Goal: Information Seeking & Learning: Learn about a topic

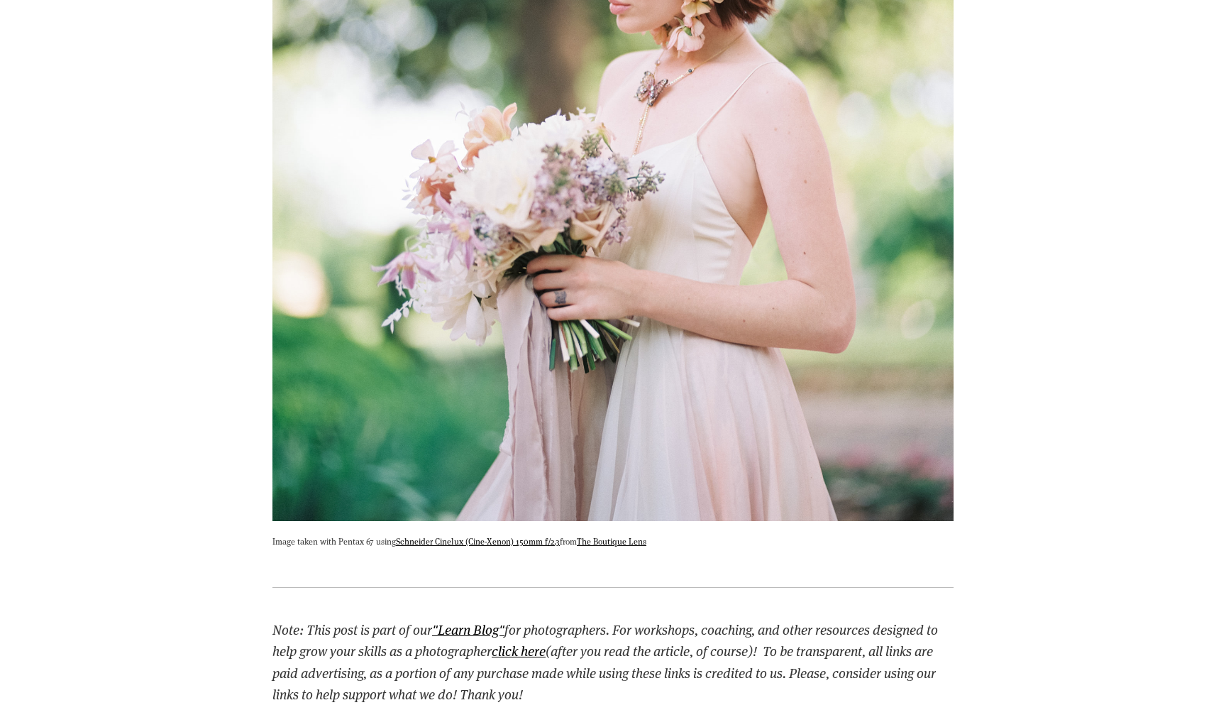
scroll to position [1042, 0]
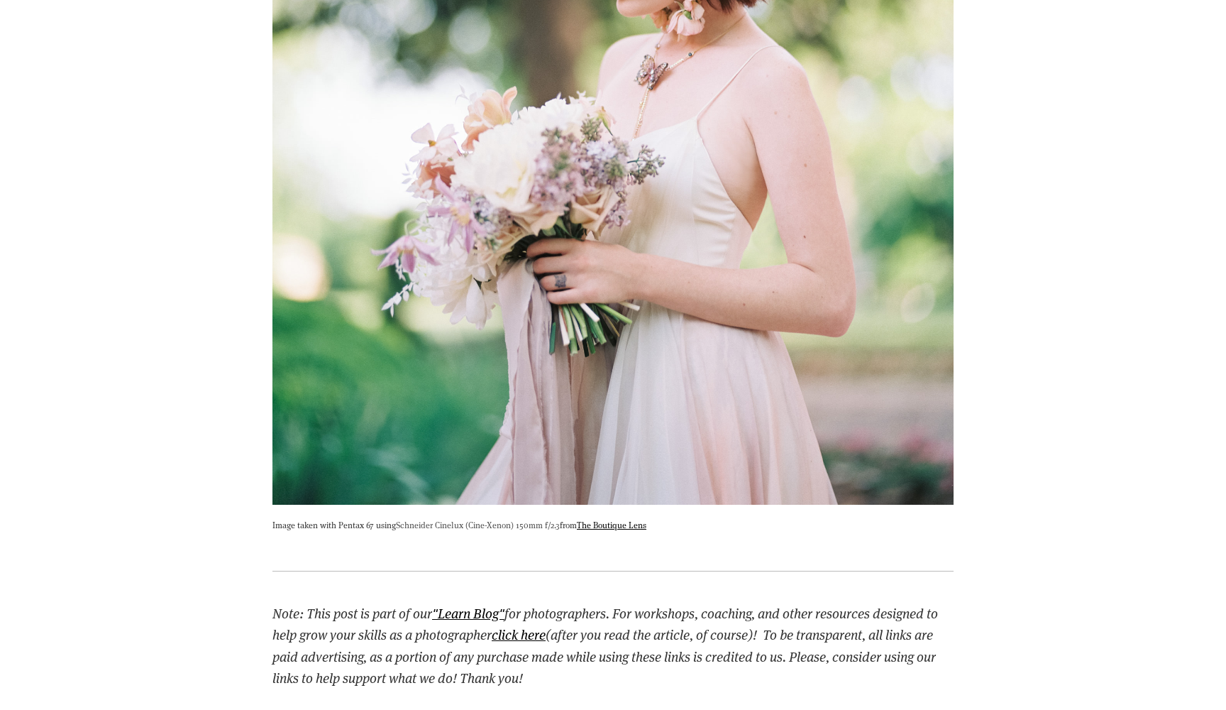
click at [451, 524] on link "Schneider Cinelux (Cine-Xenon) 150mm f/2.3" at bounding box center [478, 524] width 164 height 11
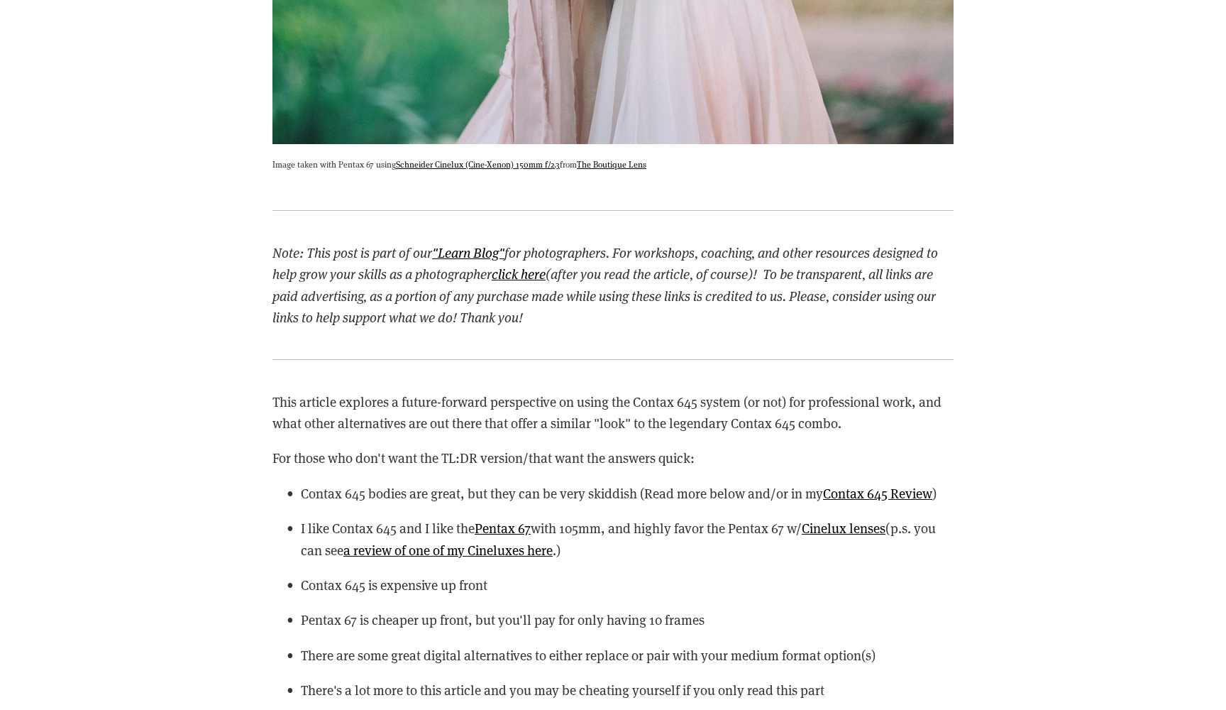
scroll to position [1411, 0]
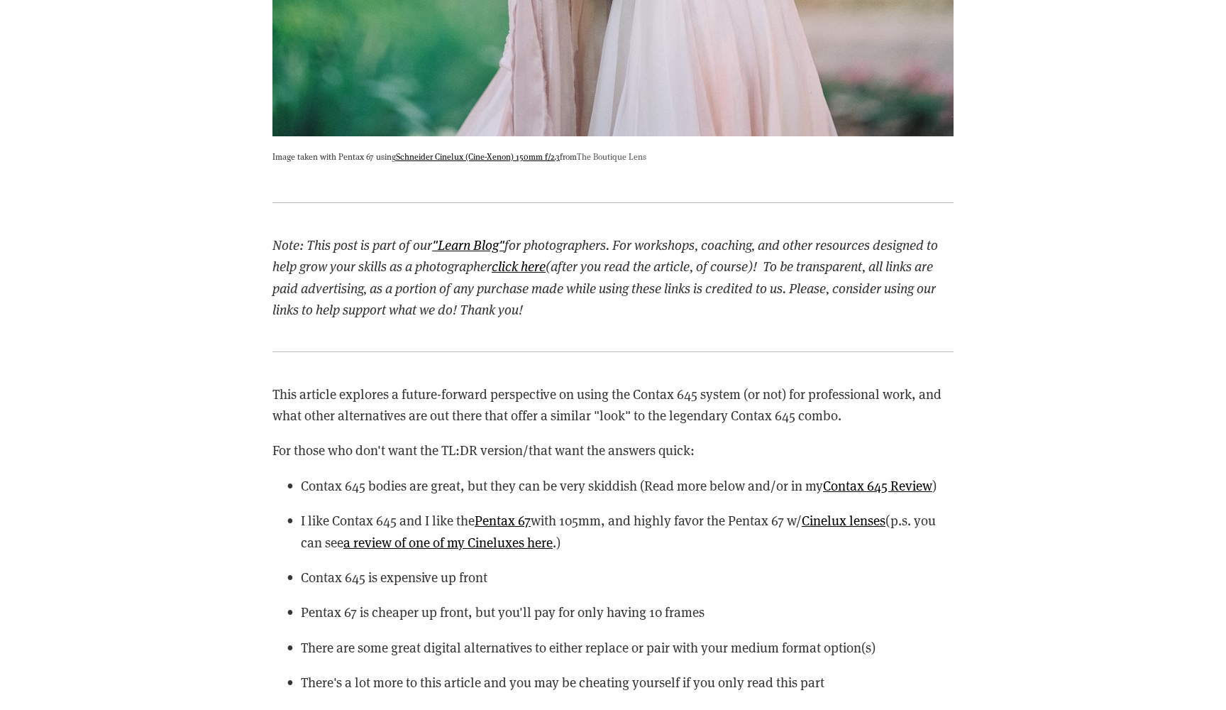
click at [623, 150] on link "The Boutique Lens" at bounding box center [612, 155] width 70 height 11
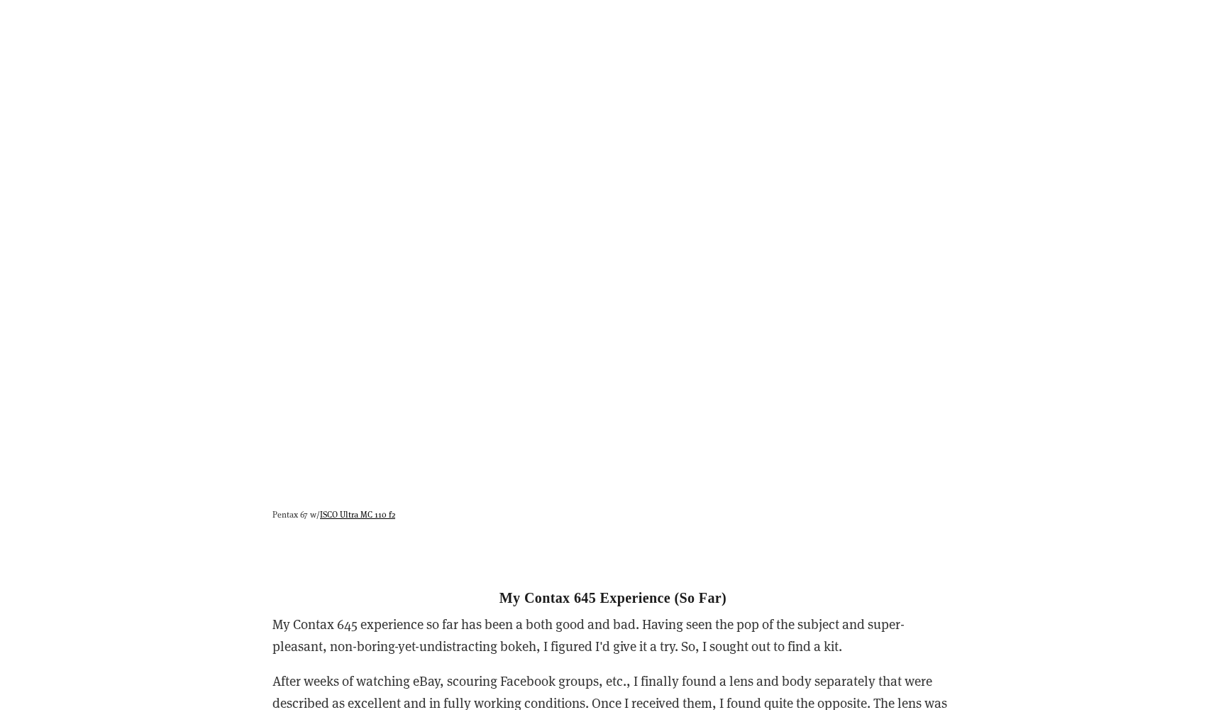
scroll to position [6185, 0]
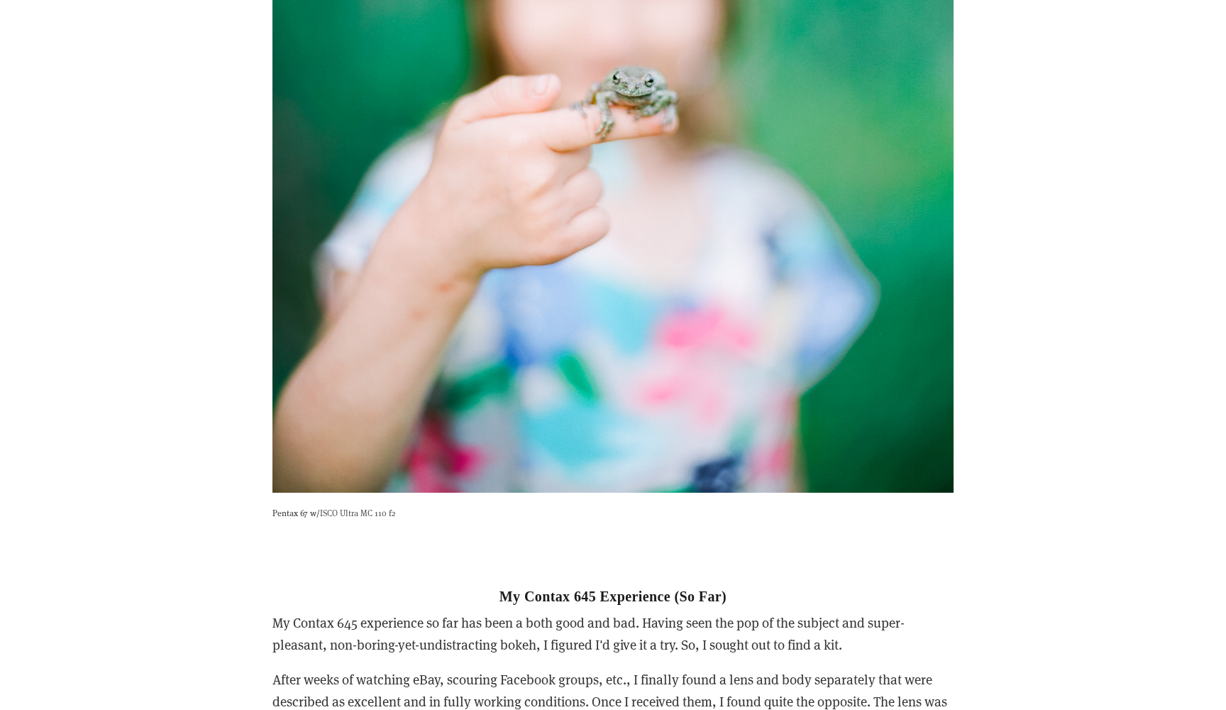
click at [368, 507] on link "ISCO Ultra MC 110 f2" at bounding box center [357, 512] width 75 height 11
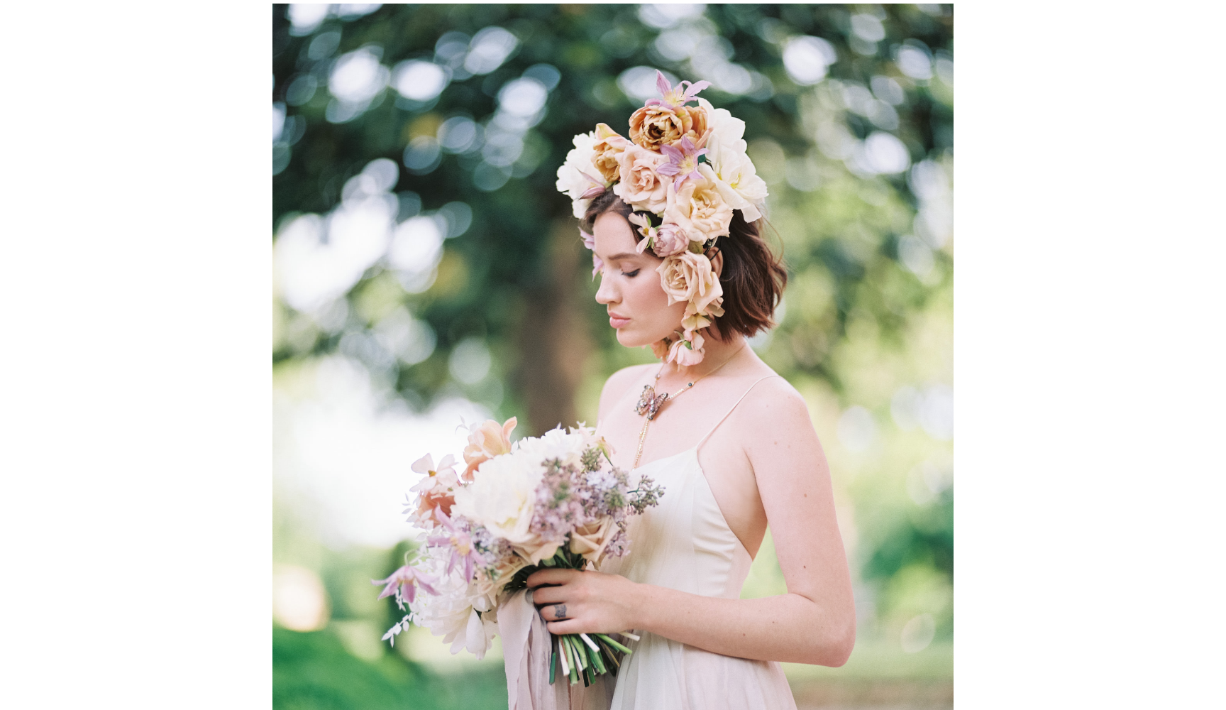
scroll to position [734, 0]
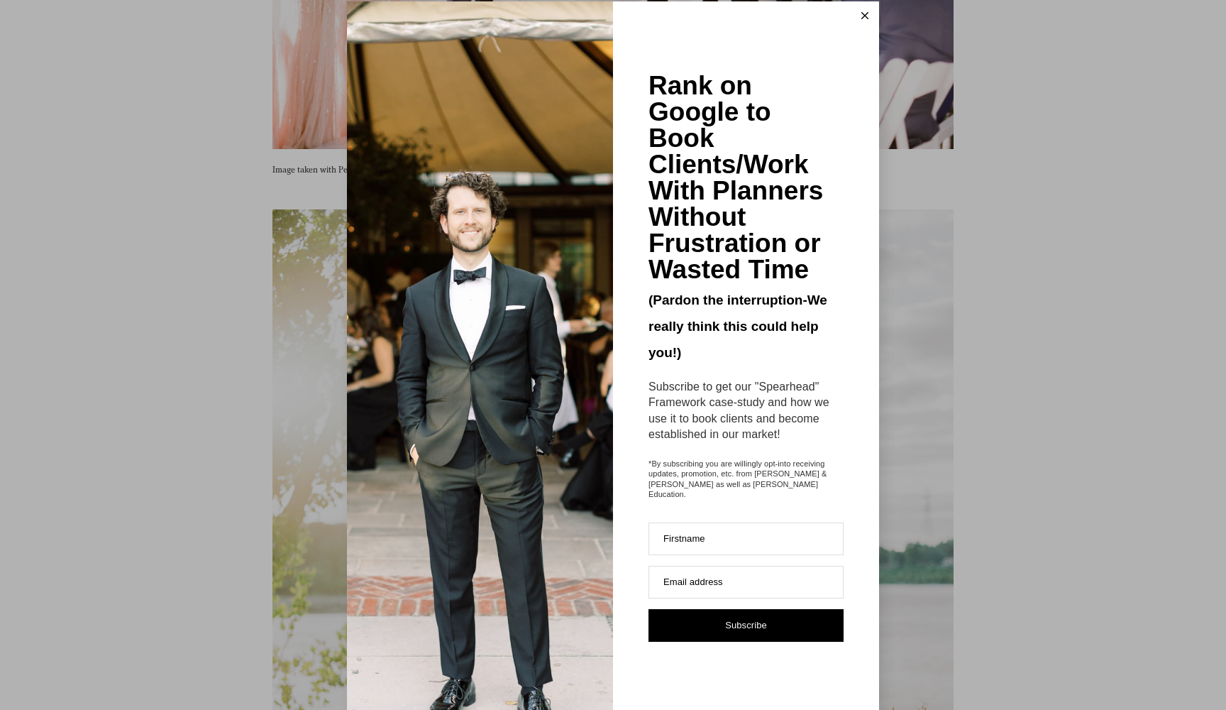
scroll to position [23, 0]
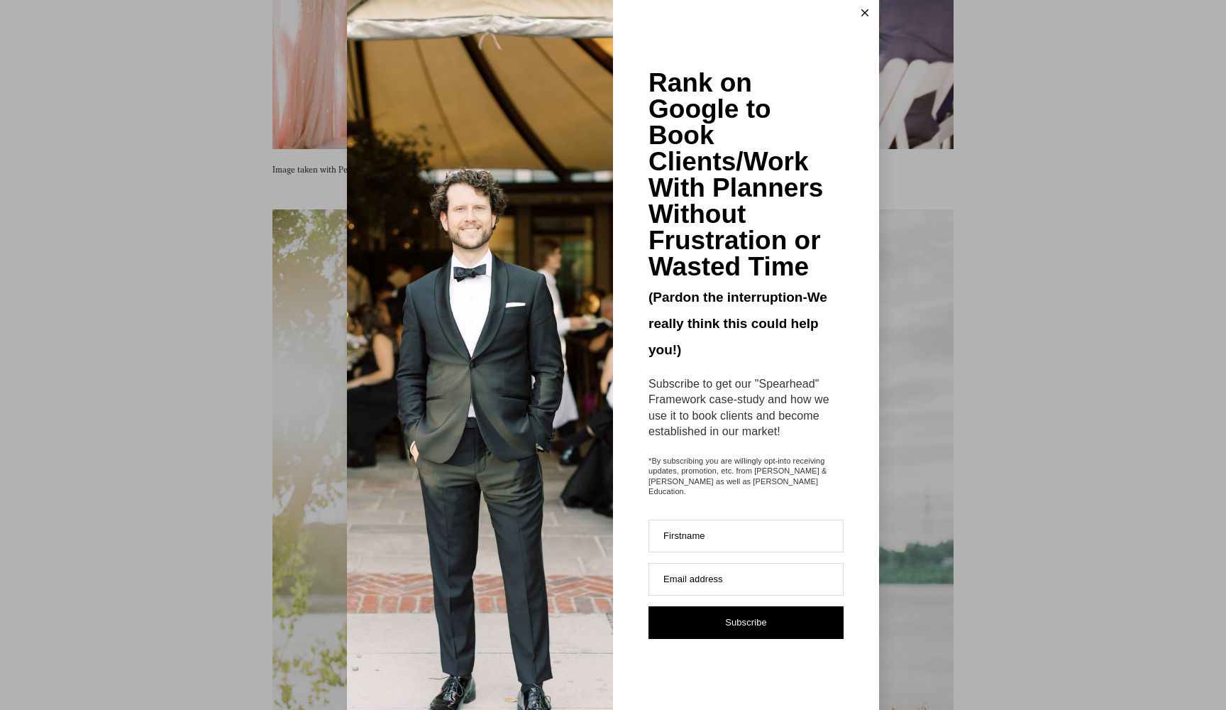
click at [862, 9] on icon at bounding box center [864, 12] width 7 height 7
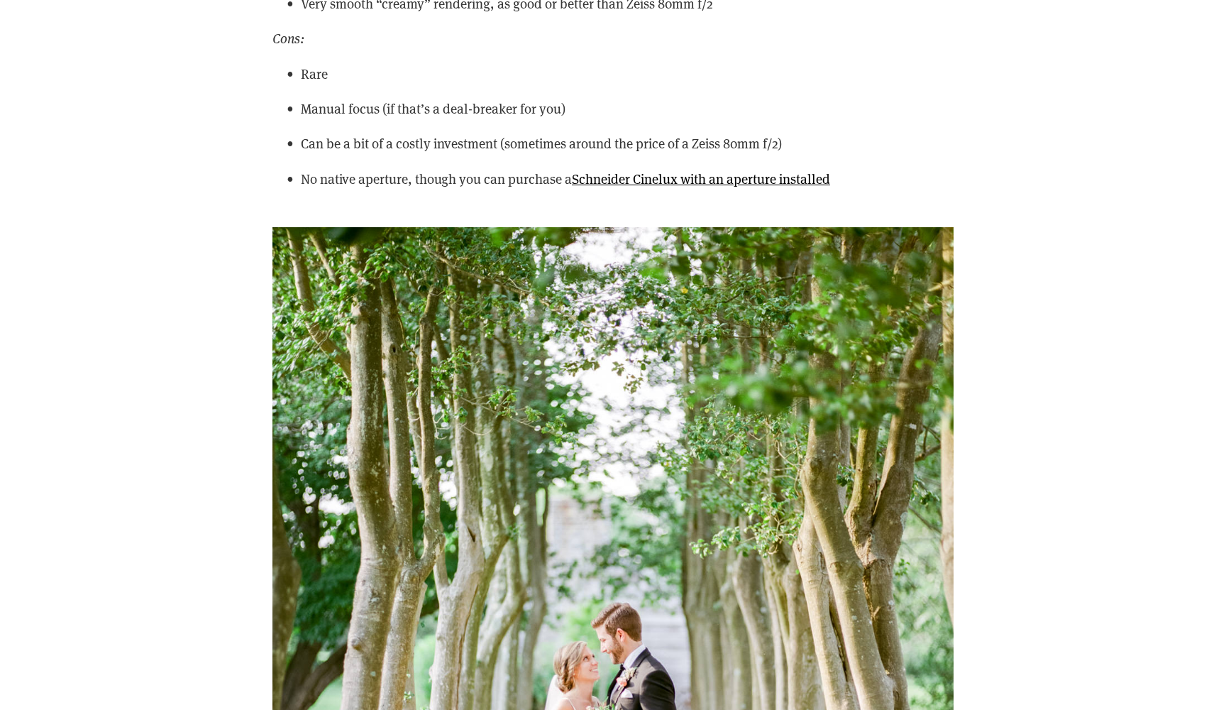
scroll to position [20598, 0]
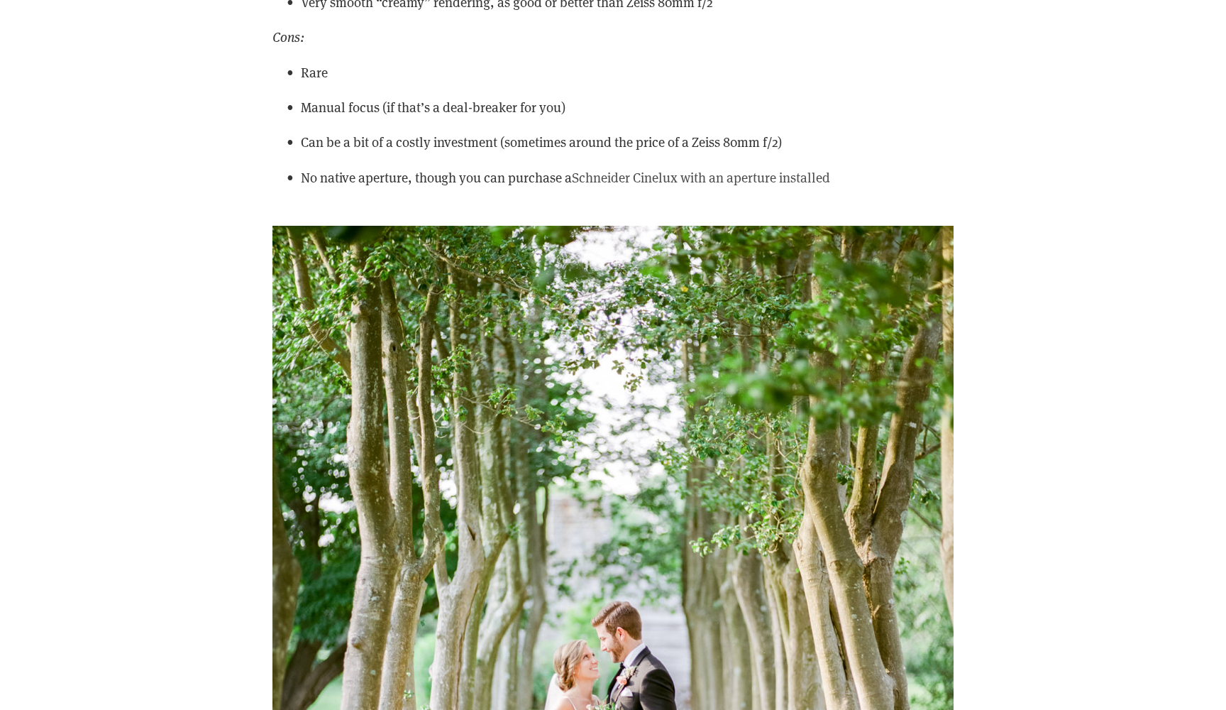
click at [797, 168] on link "Schneider Cinelux with an aperture installed" at bounding box center [701, 177] width 258 height 18
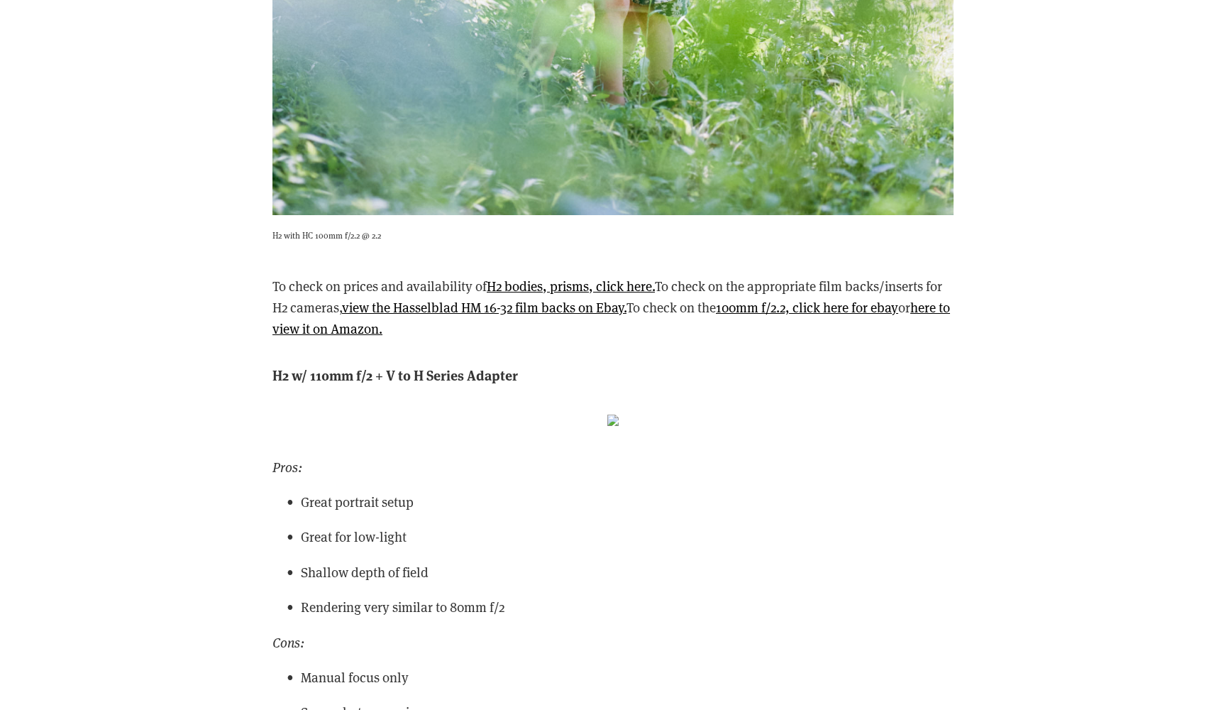
scroll to position [27468, 0]
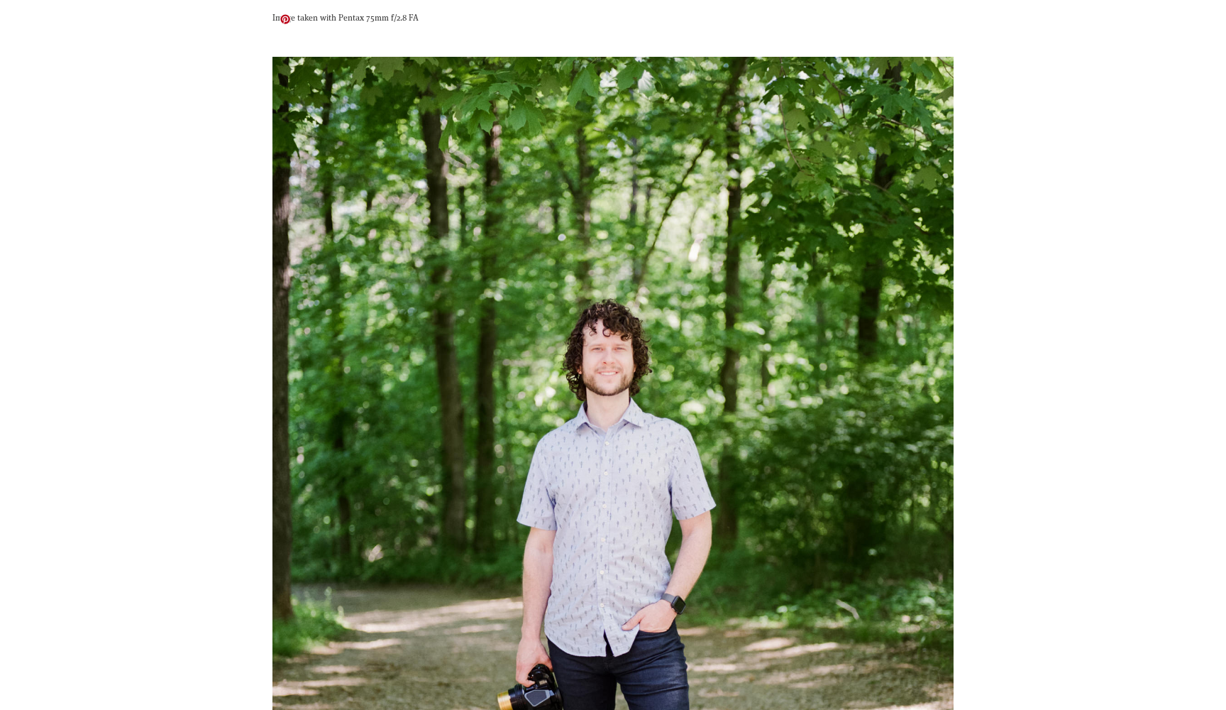
click at [639, 375] on img at bounding box center [612, 522] width 681 height 930
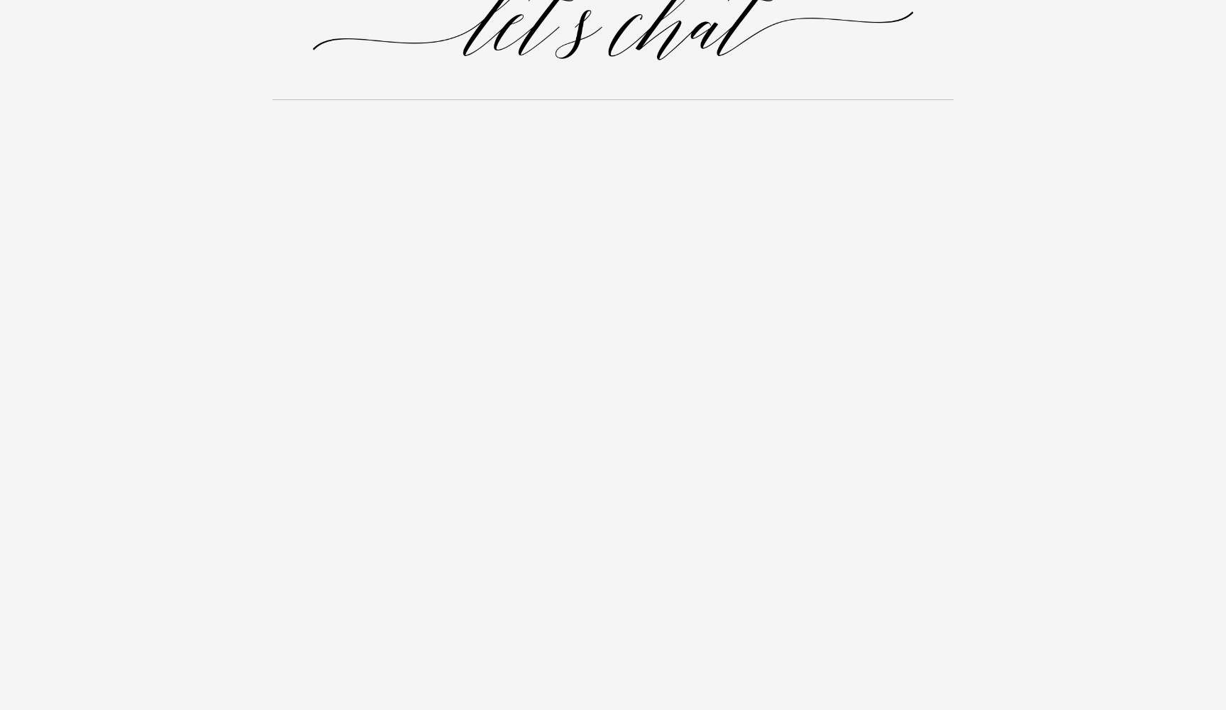
scroll to position [49823, 0]
